Goal: Find specific page/section: Find specific page/section

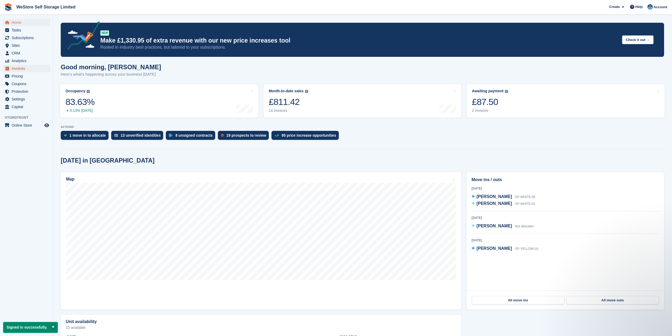
click at [21, 69] on span "Invoices" at bounding box center [28, 68] width 32 height 7
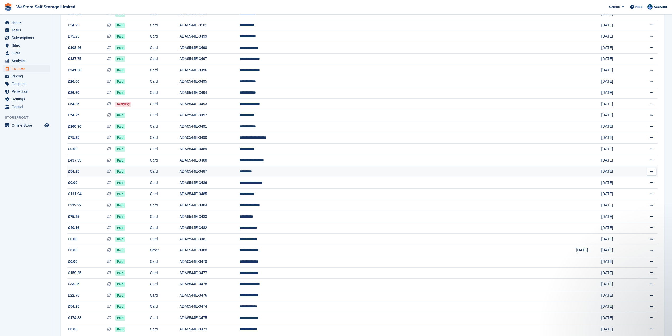
scroll to position [341, 0]
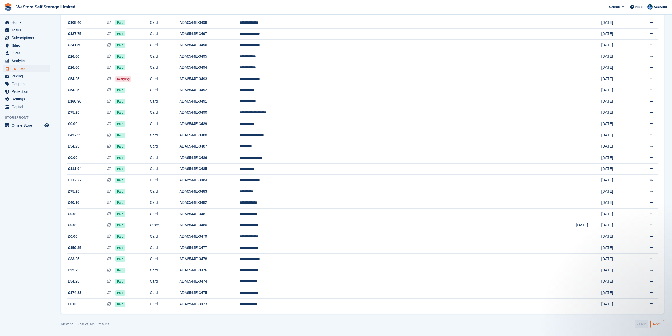
click at [658, 324] on link "Next ›" at bounding box center [657, 324] width 14 height 8
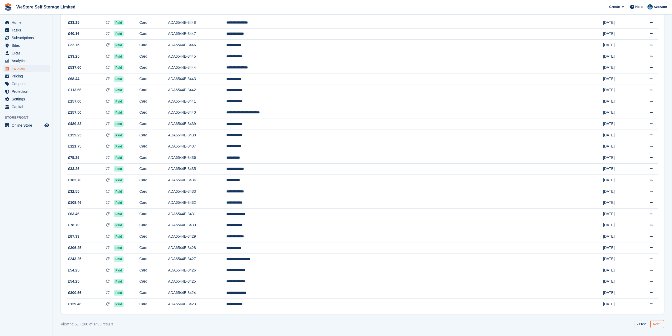
click at [659, 324] on link "Next ›" at bounding box center [657, 324] width 14 height 8
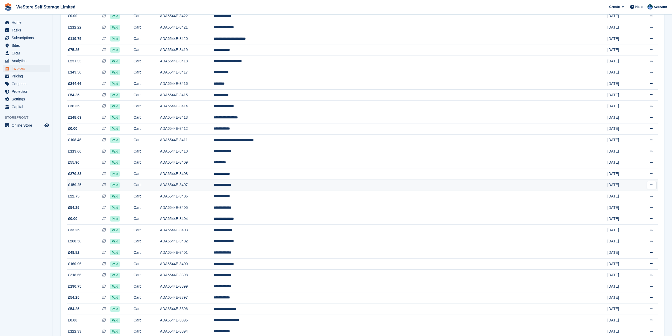
scroll to position [77, 0]
click at [214, 103] on td "ADA6544E-3414" at bounding box center [187, 106] width 54 height 11
click at [362, 61] on td "**********" at bounding box center [404, 61] width 381 height 11
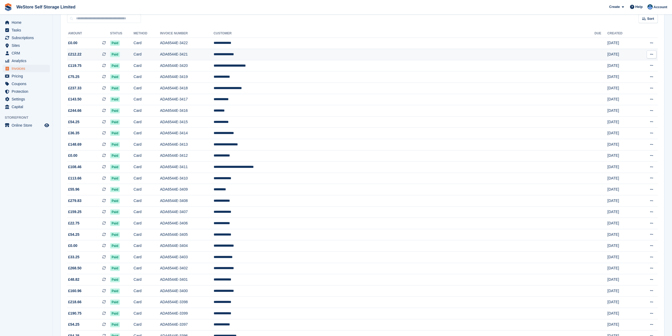
click at [375, 54] on td "**********" at bounding box center [404, 54] width 381 height 11
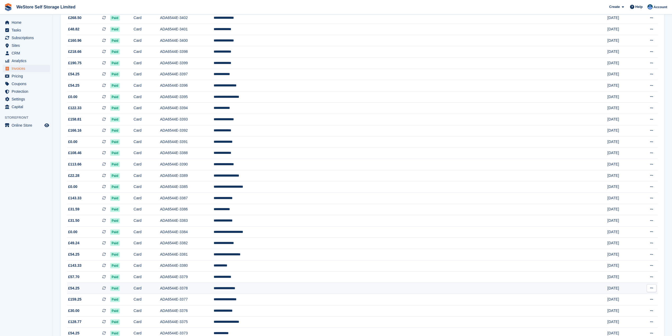
scroll to position [341, 0]
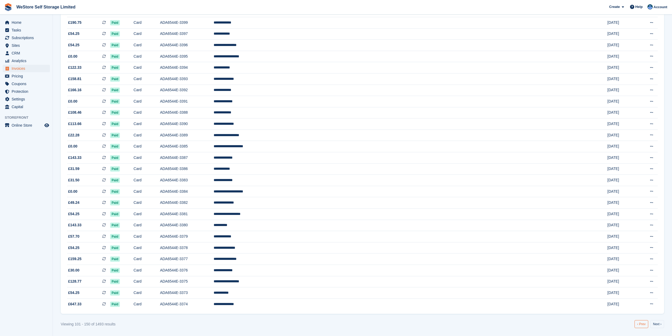
click at [643, 326] on link "‹ Prev" at bounding box center [641, 324] width 14 height 8
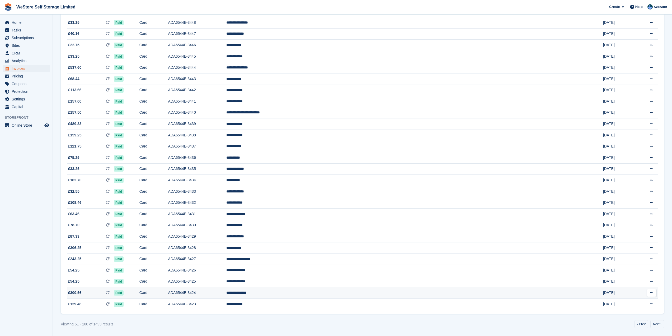
click at [379, 290] on td "**********" at bounding box center [407, 292] width 363 height 11
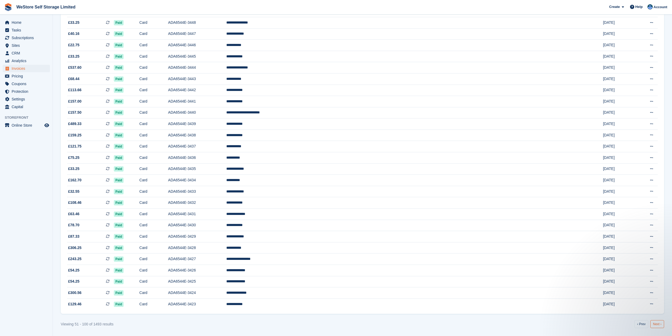
click at [657, 324] on link "Next ›" at bounding box center [657, 324] width 14 height 8
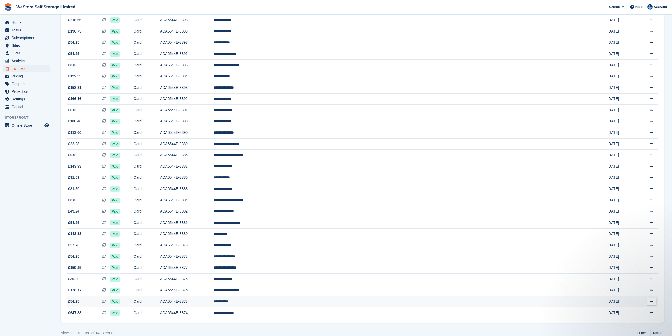
scroll to position [341, 0]
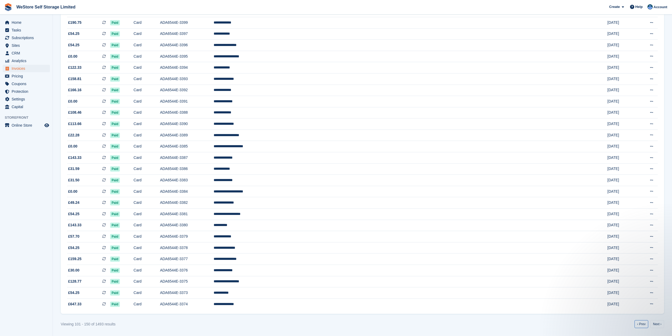
click at [642, 323] on link "‹ Prev" at bounding box center [641, 324] width 14 height 8
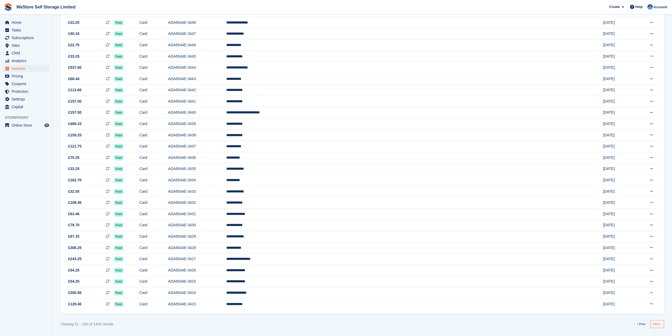
click at [660, 327] on link "Next ›" at bounding box center [657, 324] width 14 height 8
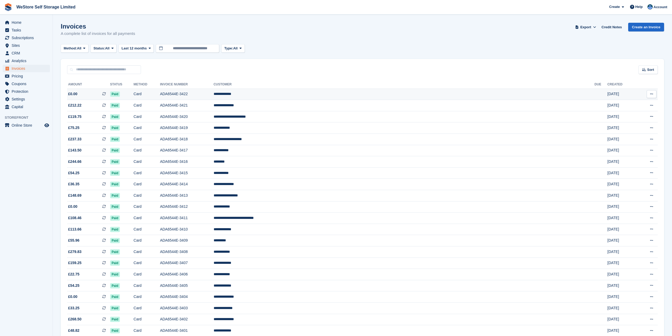
click at [214, 95] on td "ADA6544E-3422" at bounding box center [187, 93] width 54 height 11
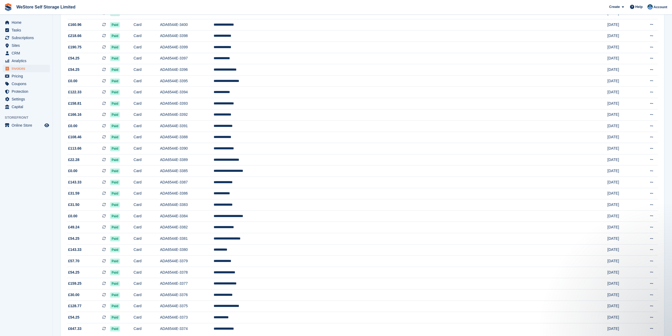
scroll to position [341, 0]
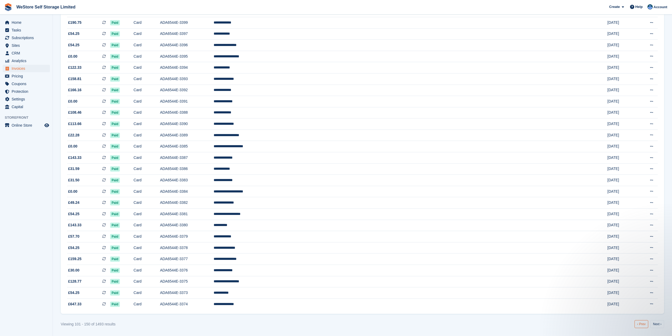
click at [647, 322] on link "‹ Prev" at bounding box center [641, 324] width 14 height 8
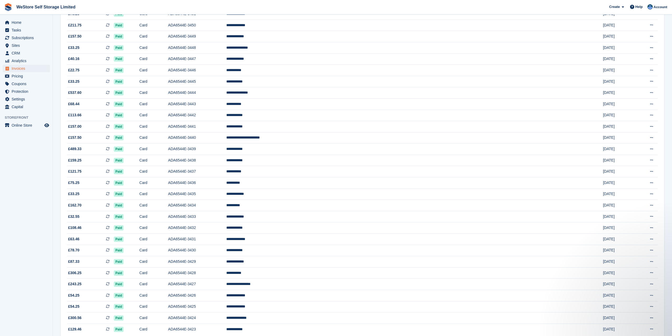
scroll to position [341, 0]
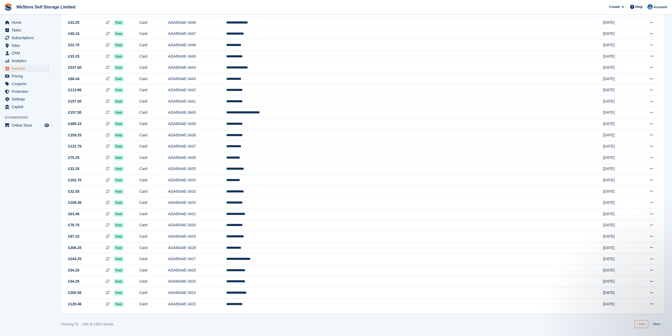
click at [643, 328] on link "‹ Prev" at bounding box center [641, 324] width 14 height 8
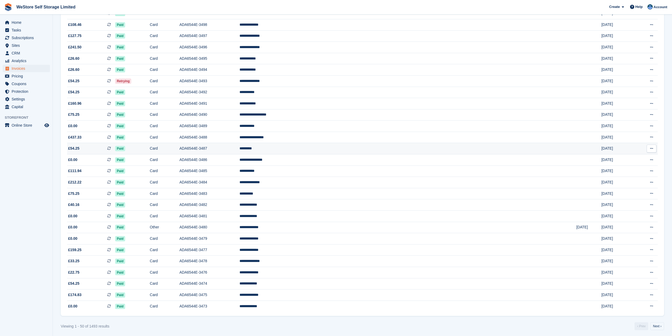
scroll to position [341, 0]
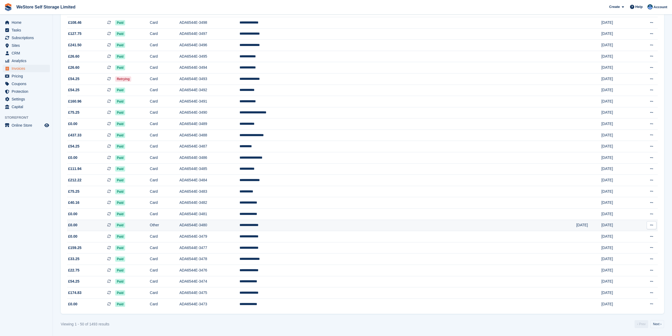
click at [239, 226] on td "ADA6544E-3480" at bounding box center [209, 224] width 60 height 11
click at [658, 324] on link "Next ›" at bounding box center [657, 324] width 14 height 8
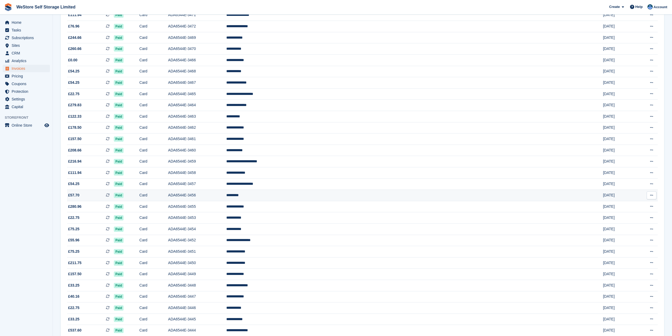
scroll to position [77, 0]
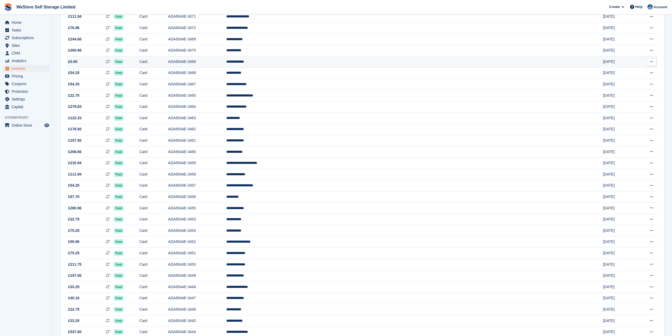
click at [226, 61] on td "ADA6544E-3466" at bounding box center [197, 61] width 58 height 11
